Goal: Find specific page/section: Find specific page/section

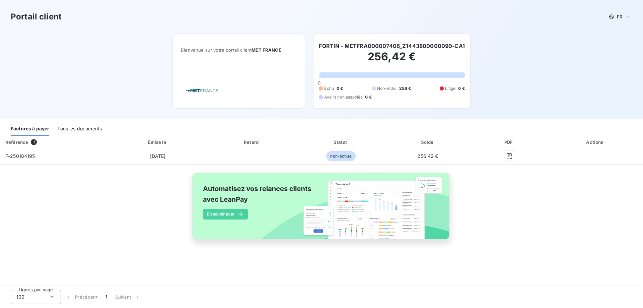
click at [77, 131] on div "Tous les documents" at bounding box center [79, 129] width 45 height 14
